Goal: Information Seeking & Learning: Understand process/instructions

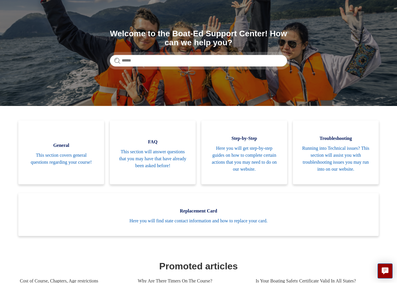
scroll to position [44, 0]
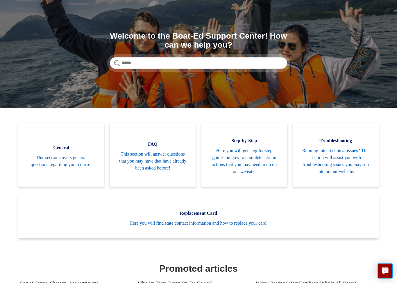
click at [345, 152] on span "Running into Technical issues? This section will assist you with troubleshootin…" at bounding box center [335, 162] width 68 height 28
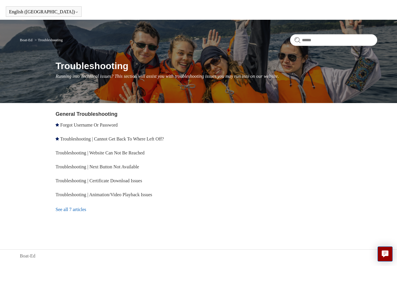
scroll to position [4, 0]
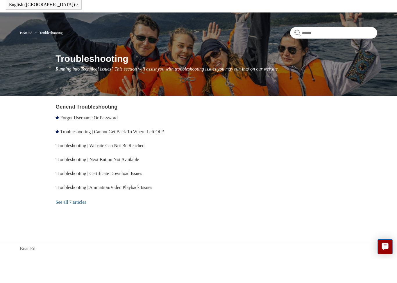
click at [144, 168] on link "Troubleshooting | Website Can Not Be Reached" at bounding box center [99, 170] width 89 height 5
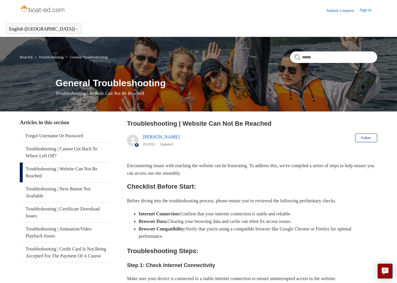
click at [339, 9] on link "Submit a request" at bounding box center [342, 11] width 33 height 6
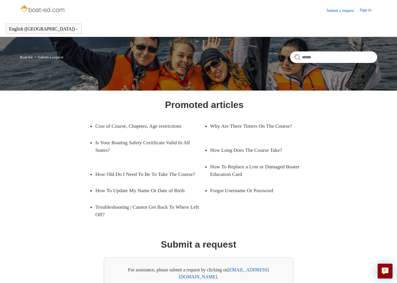
click at [230, 188] on link "Forgot Username Or Password" at bounding box center [260, 190] width 100 height 16
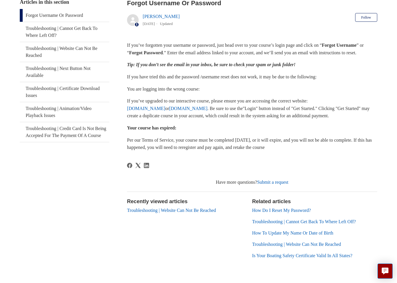
scroll to position [126, 0]
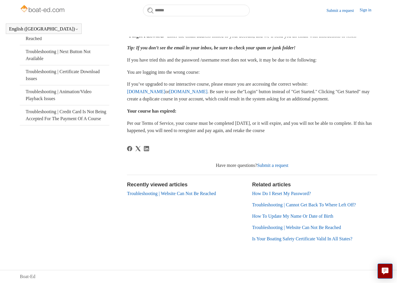
click at [306, 192] on link "How Do I Reset My Password?" at bounding box center [281, 193] width 59 height 5
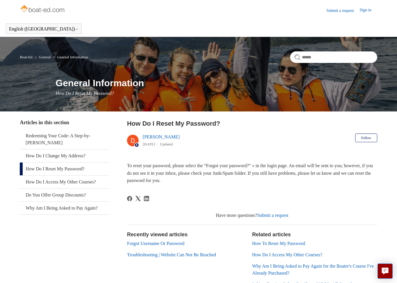
click at [52, 12] on img at bounding box center [43, 9] width 46 height 12
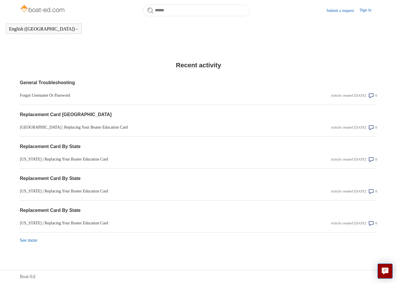
scroll to position [444, 0]
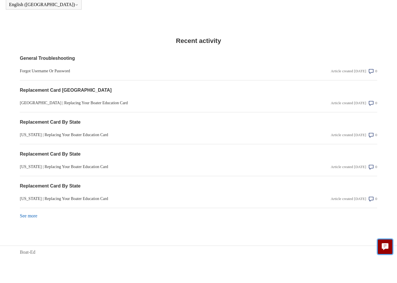
click at [388, 268] on icon "Live chat" at bounding box center [385, 271] width 7 height 6
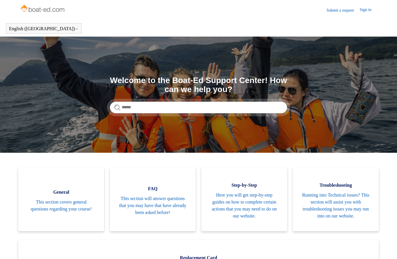
scroll to position [0, 0]
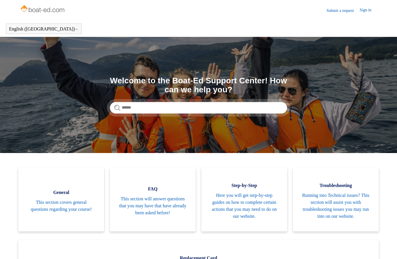
scroll to position [35, 0]
